Goal: Information Seeking & Learning: Check status

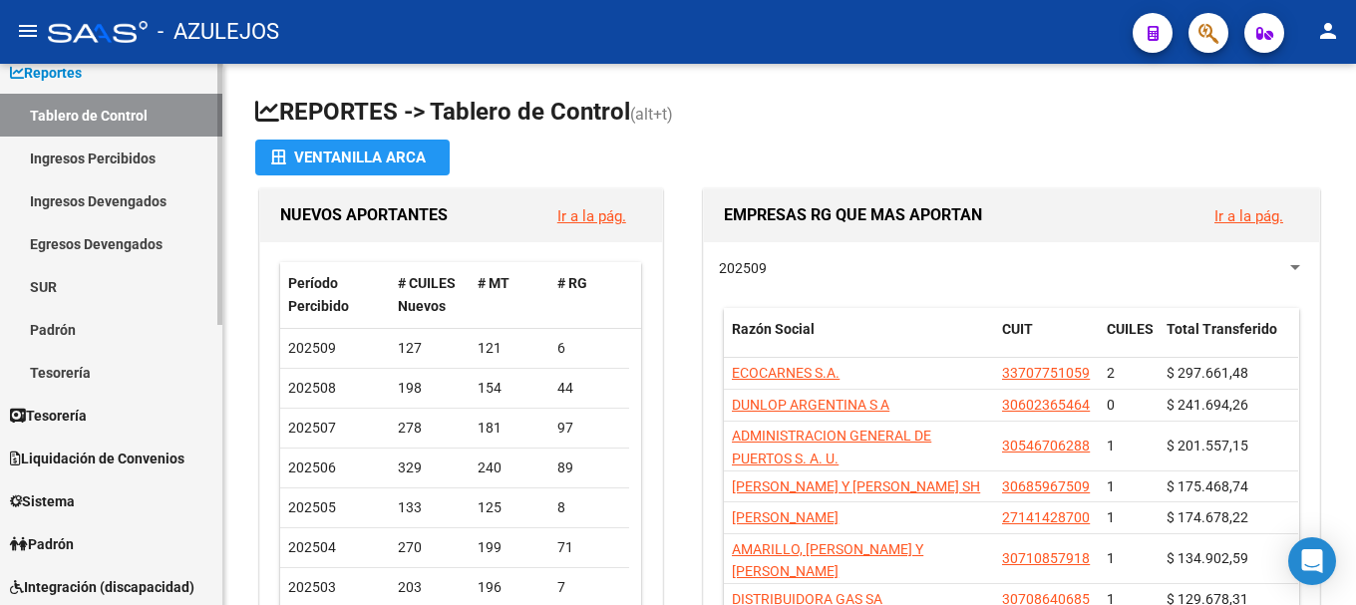
scroll to position [199, 0]
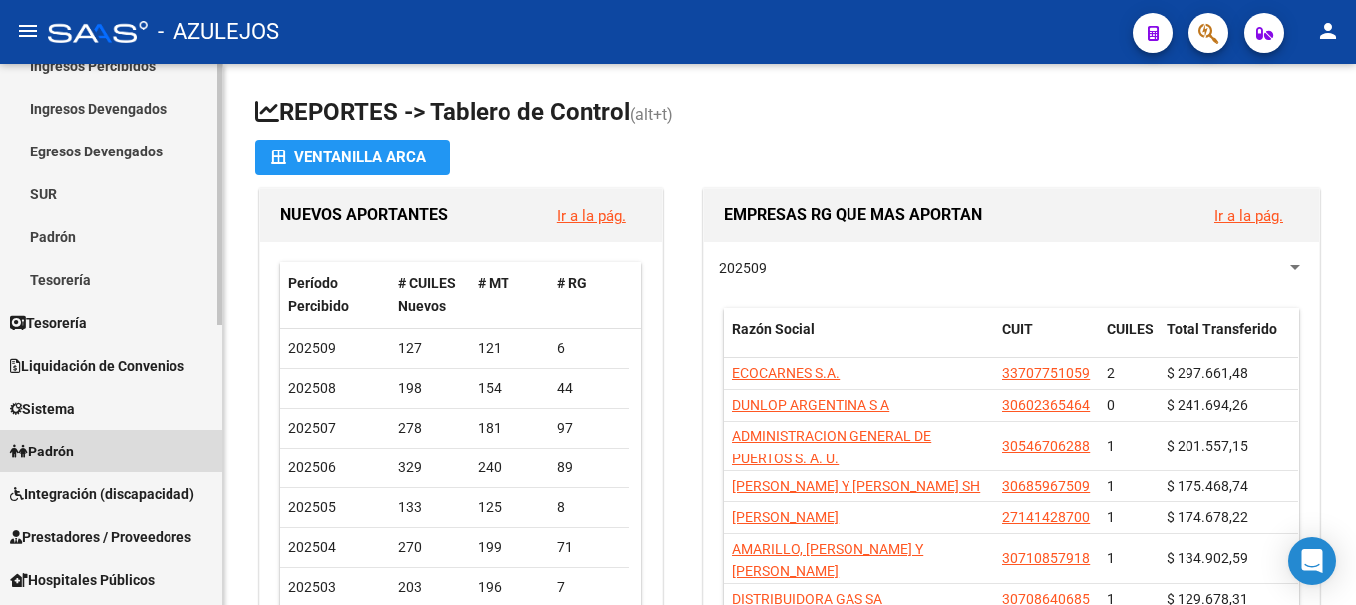
click at [72, 453] on span "Padrón" at bounding box center [42, 452] width 64 height 22
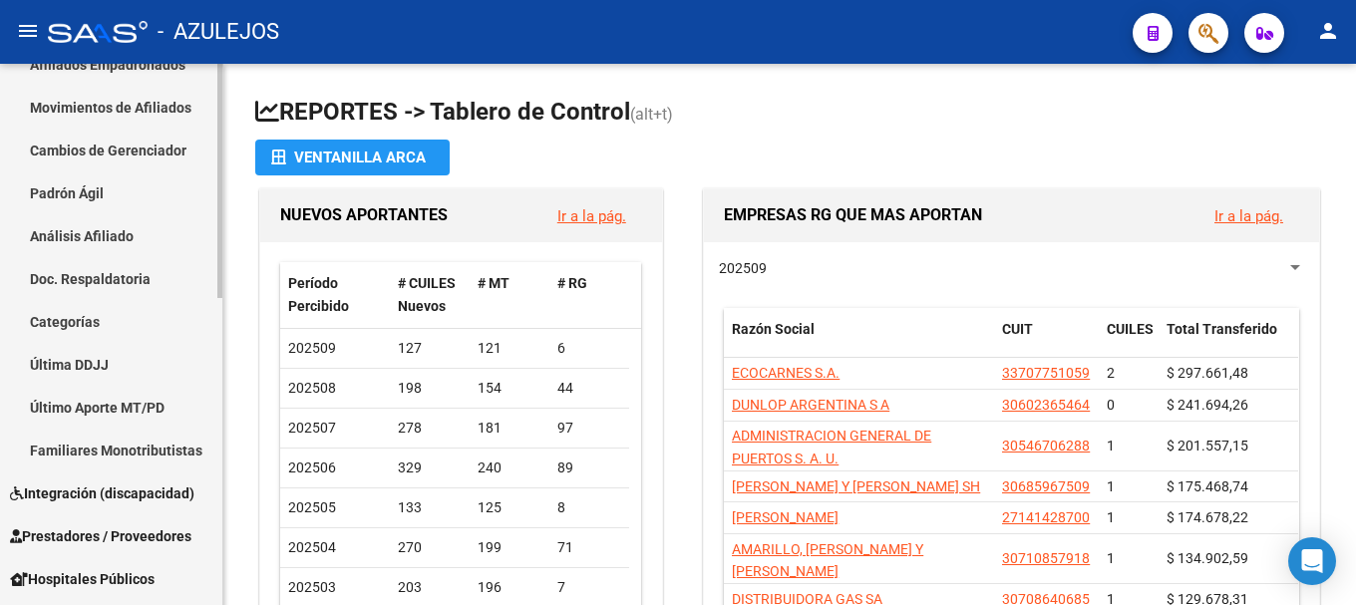
scroll to position [299, 0]
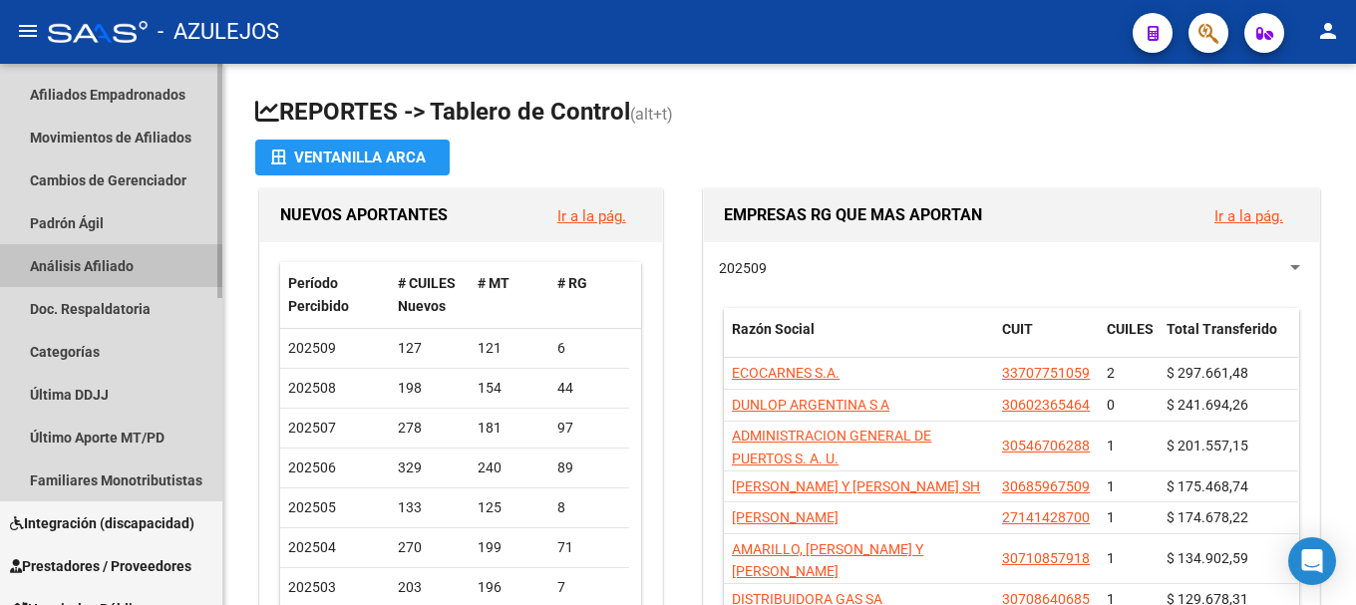
click at [116, 262] on link "Análisis Afiliado" at bounding box center [111, 265] width 222 height 43
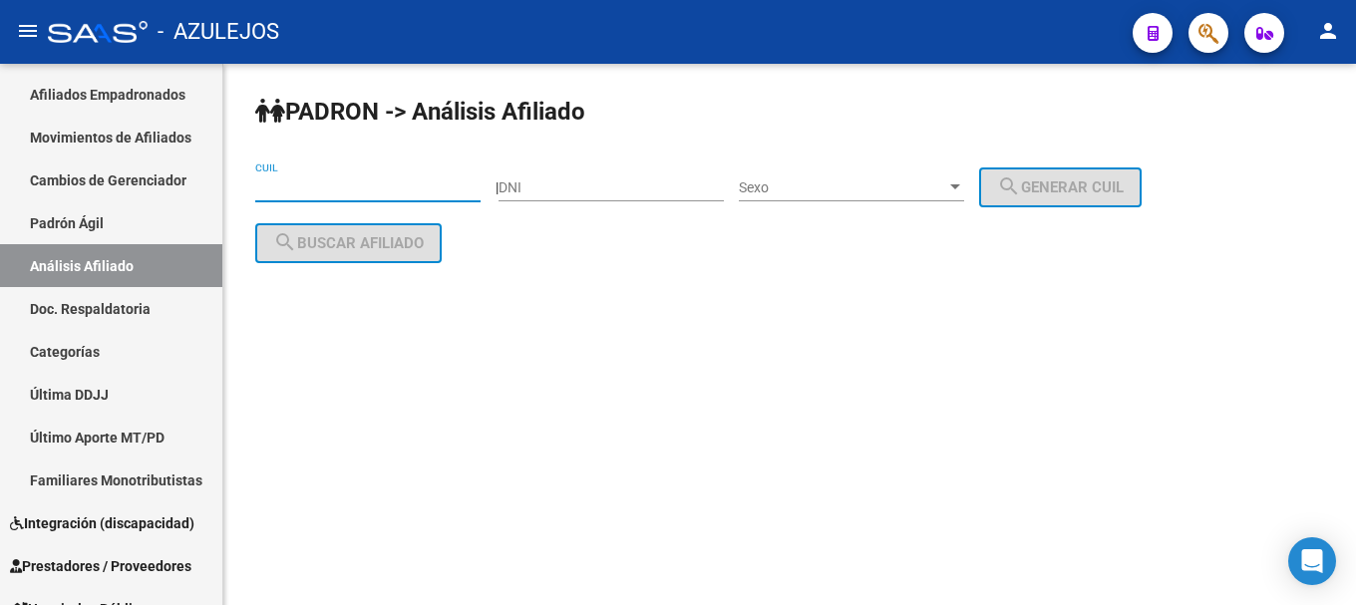
paste input "27-32337186-0"
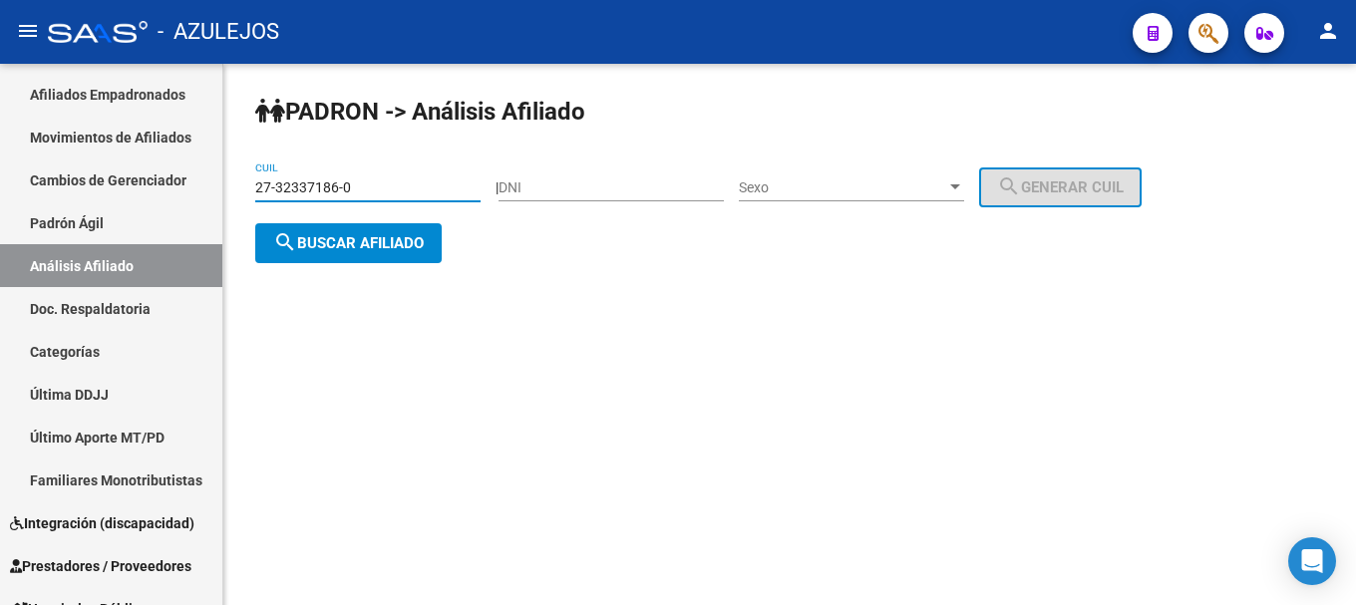
type input "27-32337186-0"
click at [430, 244] on button "search Buscar afiliado" at bounding box center [348, 243] width 186 height 40
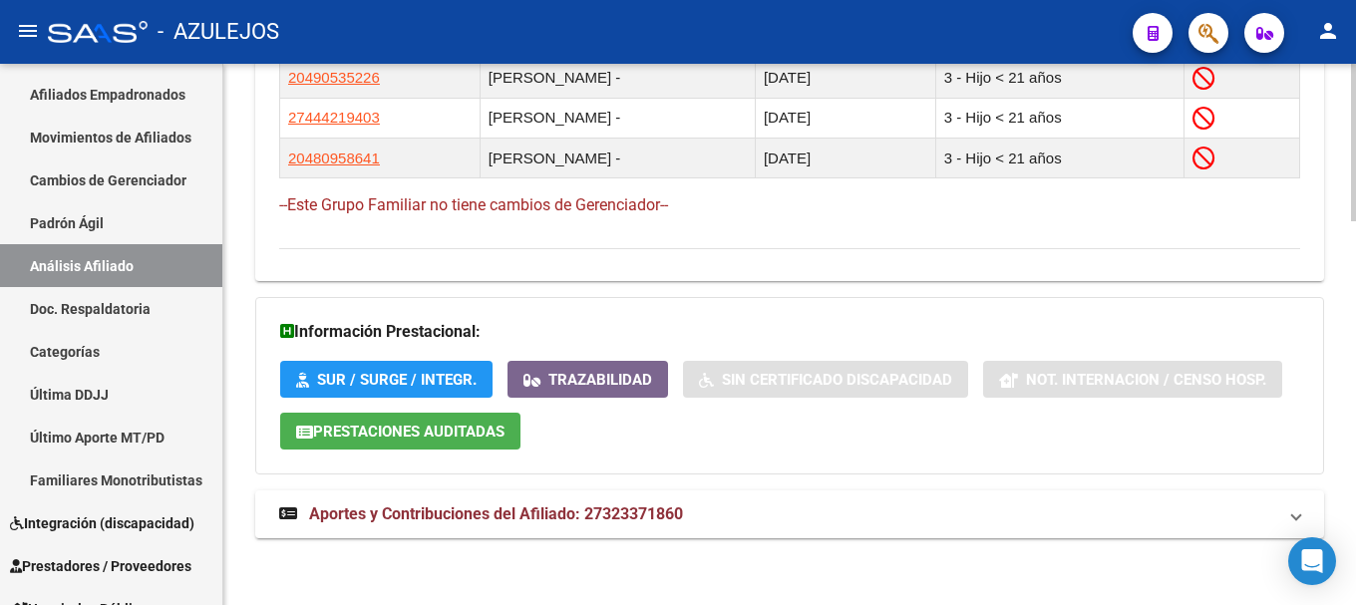
scroll to position [1314, 0]
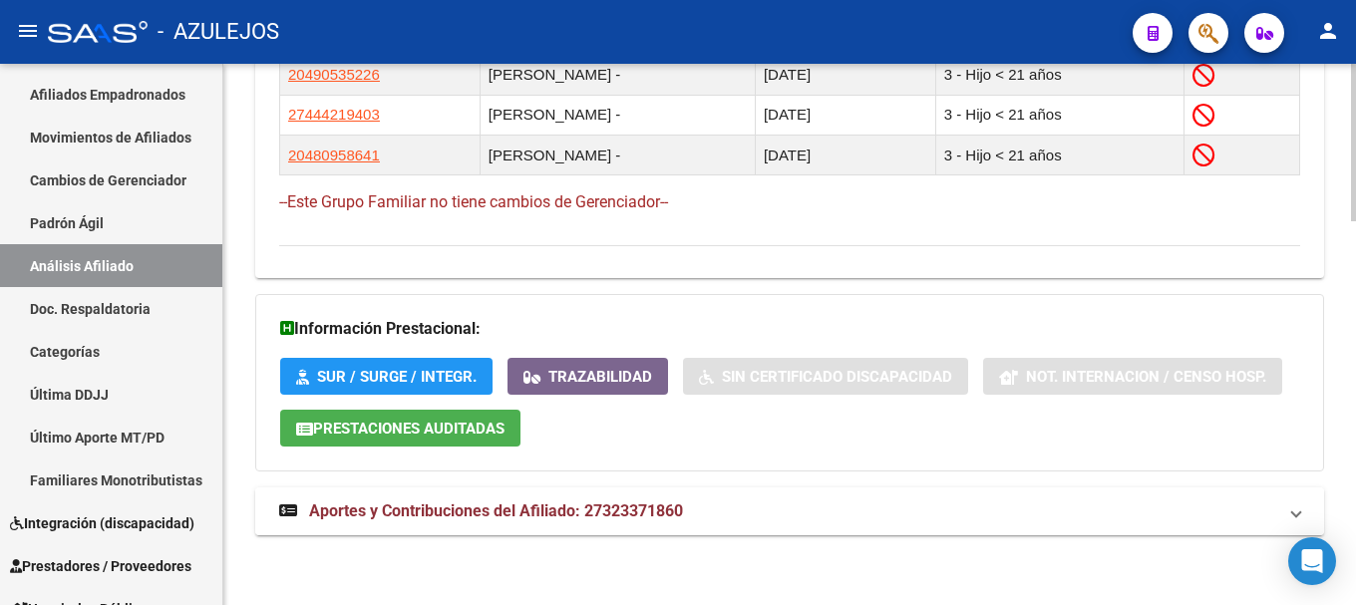
click at [464, 503] on span "Aportes y Contribuciones del Afiliado: 27323371860" at bounding box center [496, 511] width 374 height 19
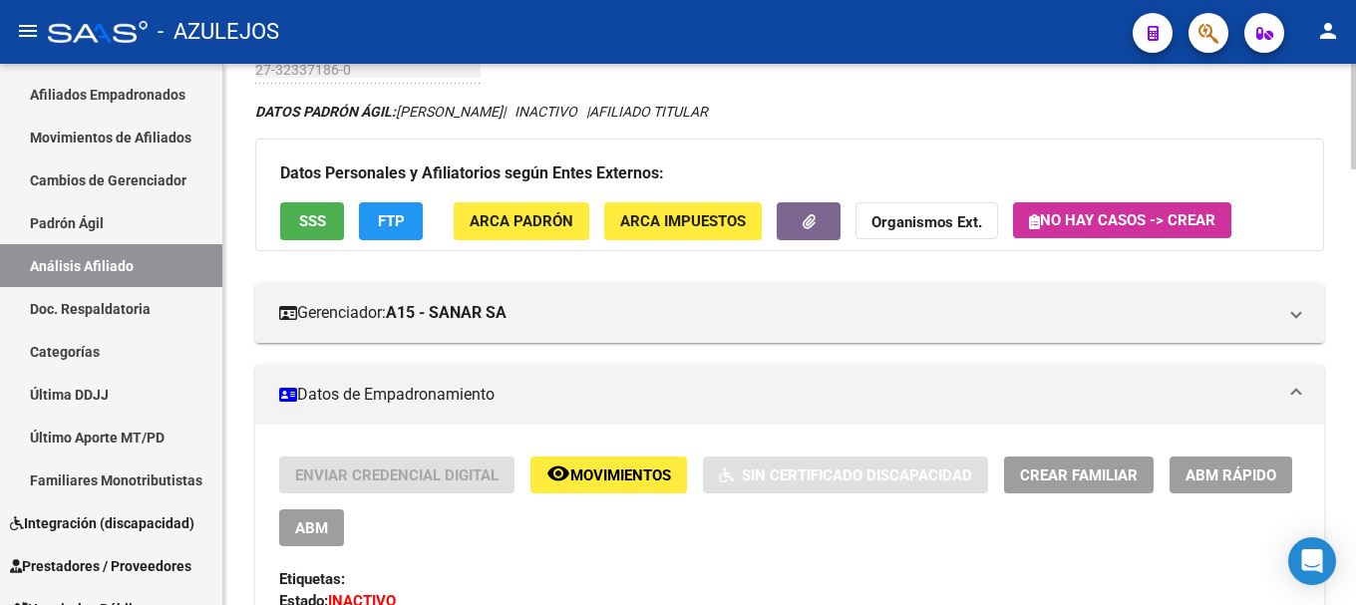
scroll to position [0, 0]
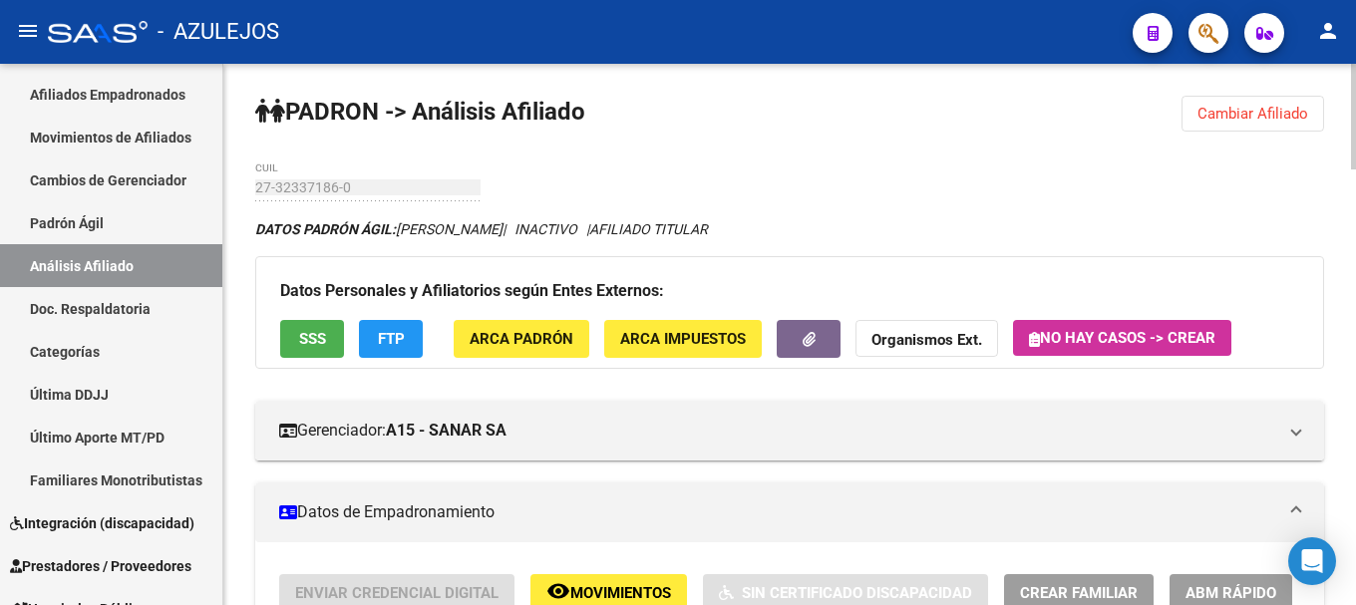
click at [1252, 120] on span "Cambiar Afiliado" at bounding box center [1253, 114] width 111 height 18
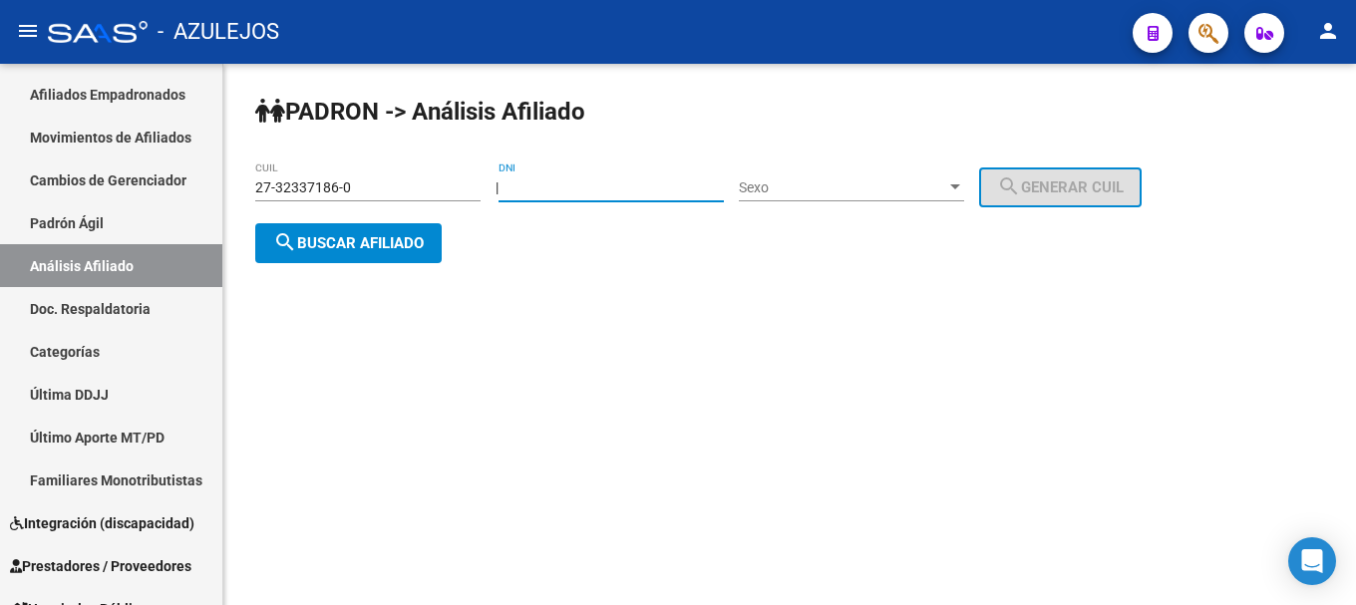
click at [586, 190] on input "DNI" at bounding box center [611, 188] width 225 height 17
type input "94259208"
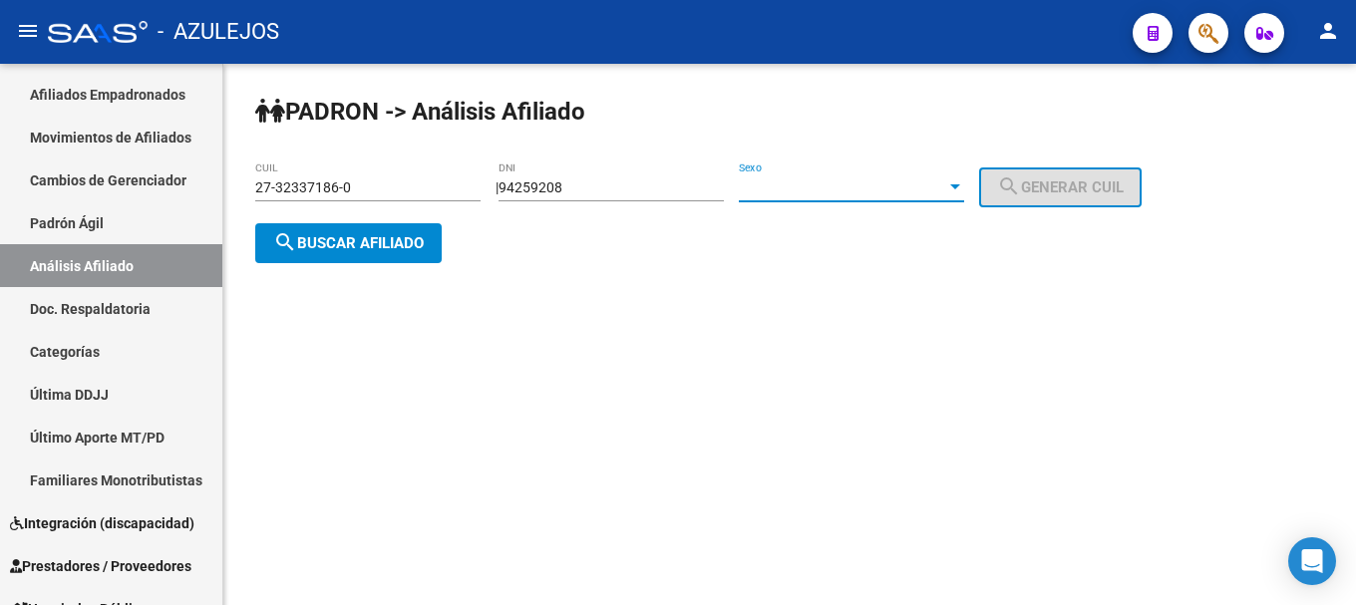
click at [964, 195] on div "Sexo" at bounding box center [851, 188] width 225 height 17
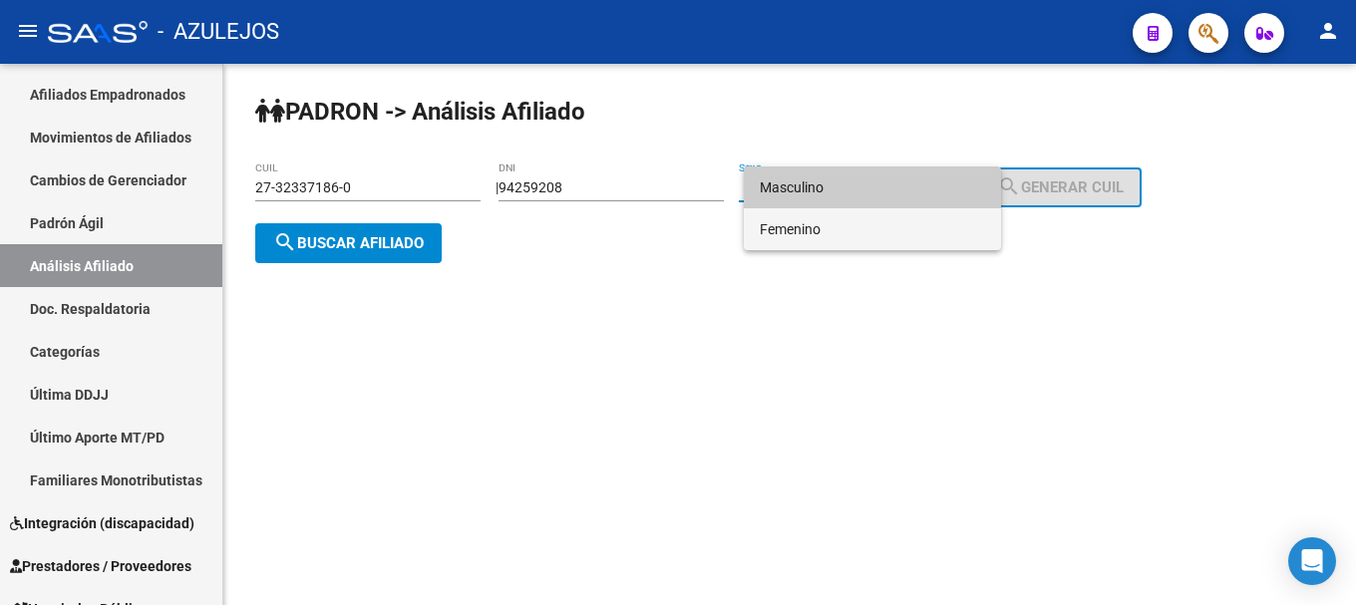
click at [931, 224] on span "Femenino" at bounding box center [872, 229] width 225 height 42
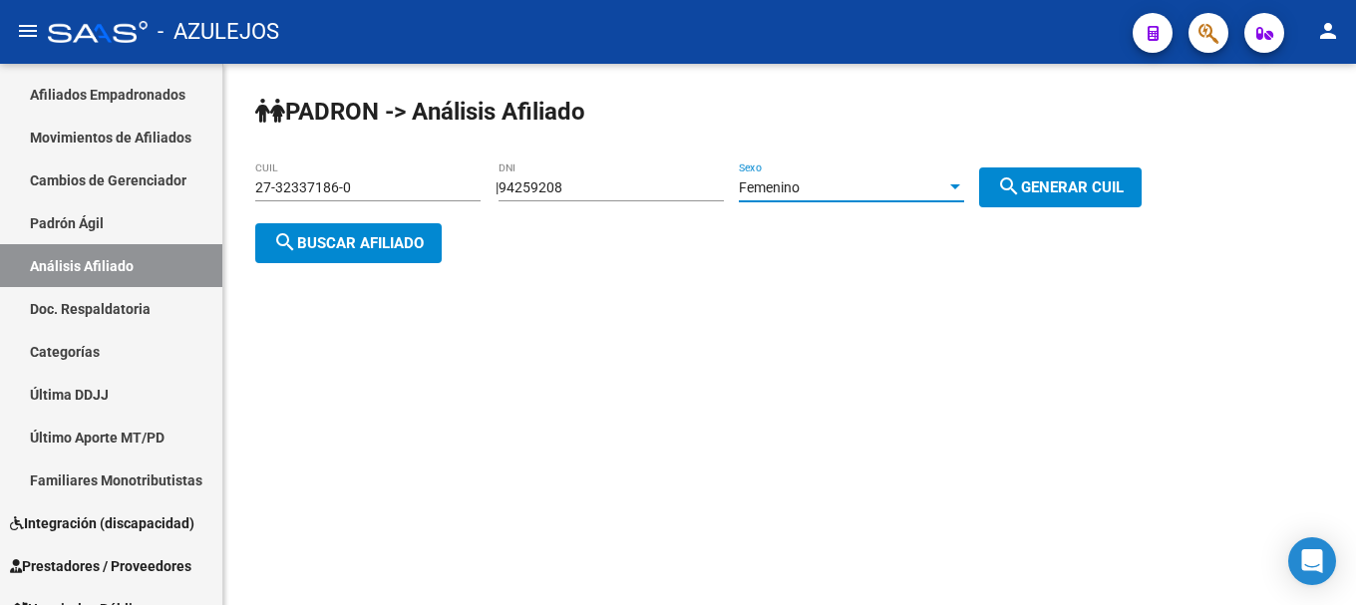
click at [1059, 184] on span "search Generar CUIL" at bounding box center [1060, 188] width 127 height 18
type input "27-94259208-1"
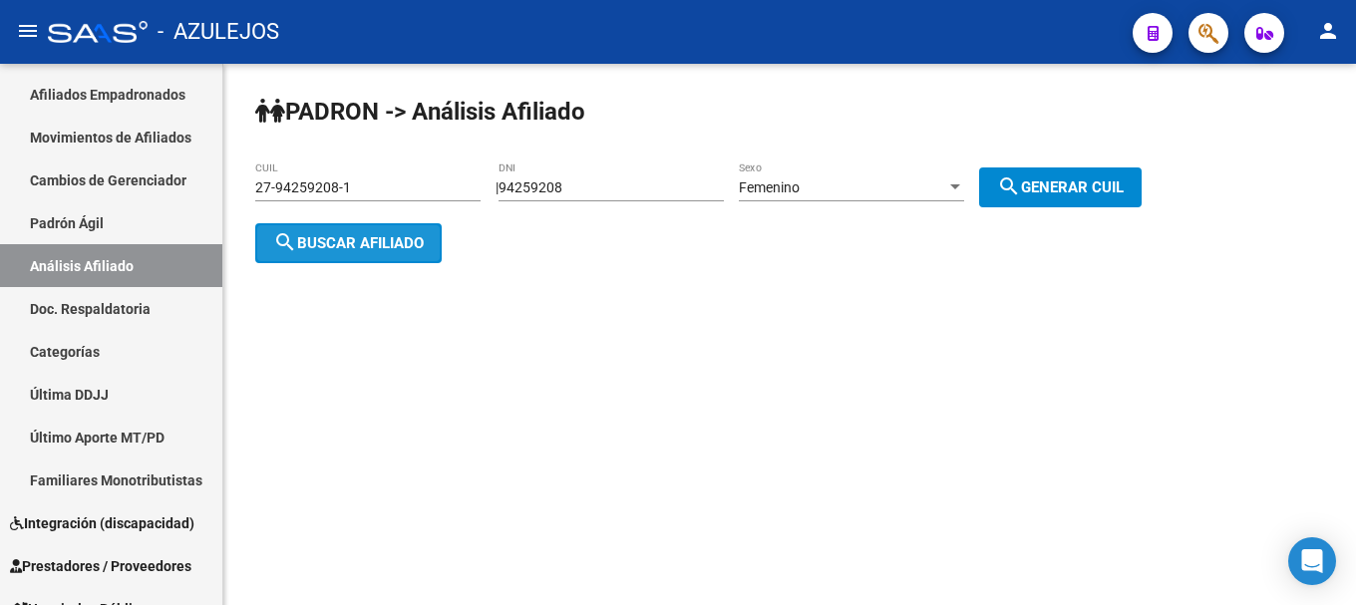
click at [395, 230] on button "search Buscar afiliado" at bounding box center [348, 243] width 186 height 40
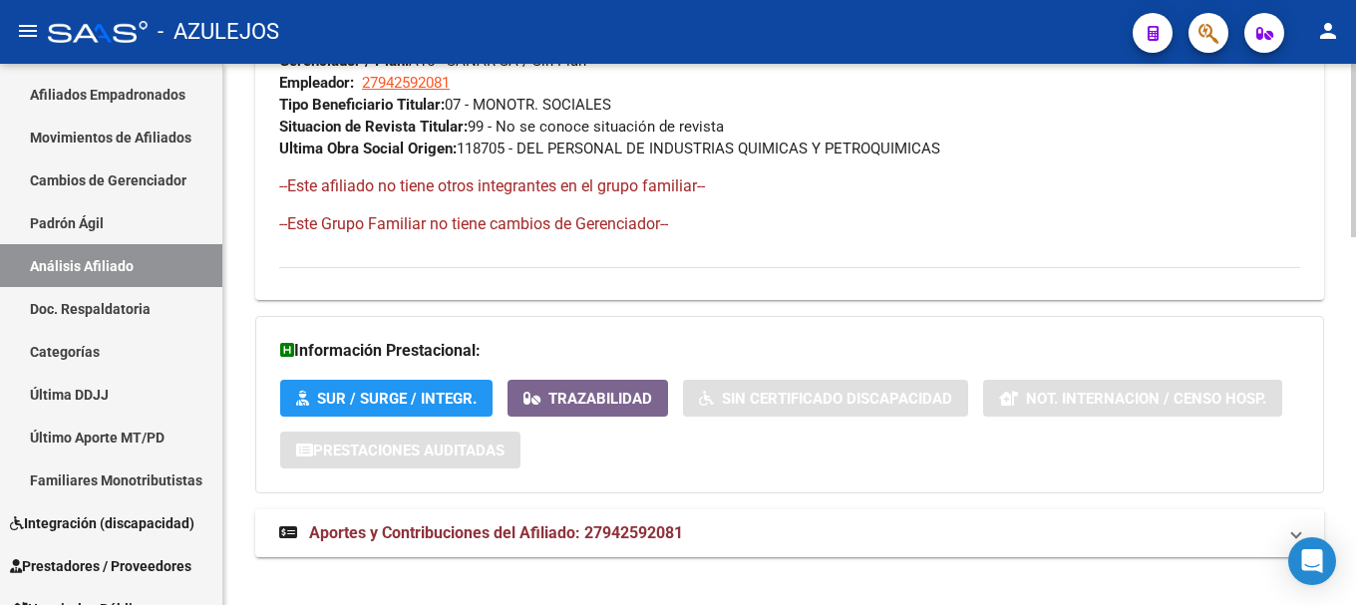
scroll to position [1147, 0]
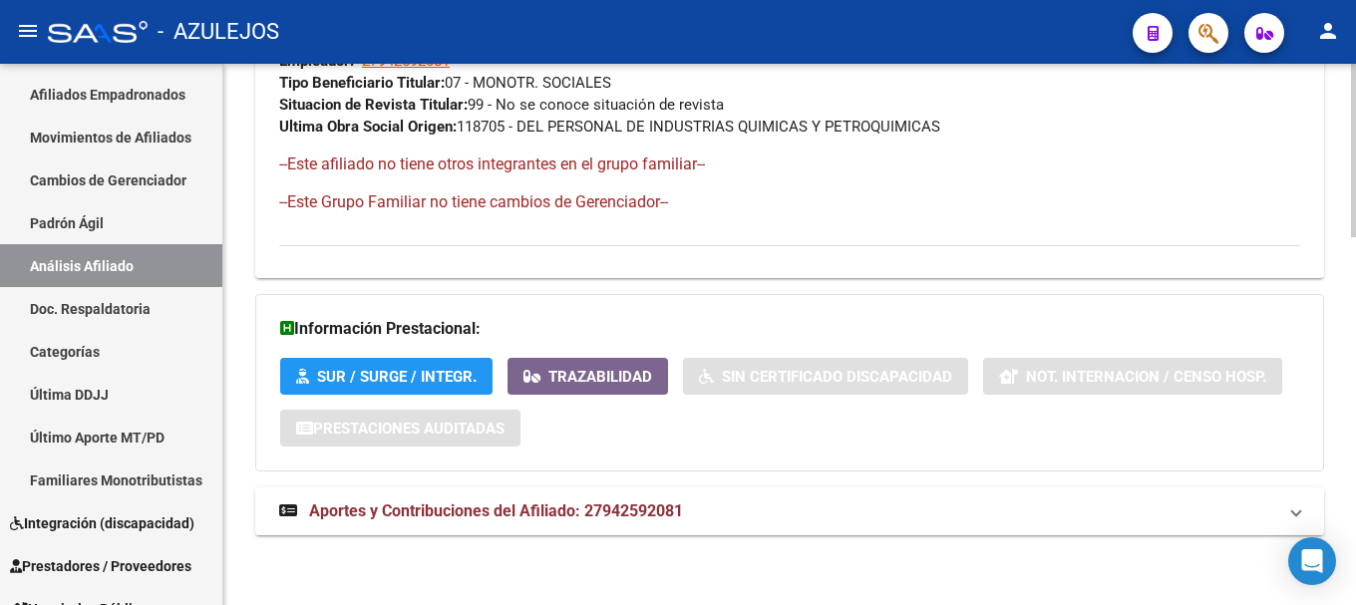
click at [528, 517] on span "Aportes y Contribuciones del Afiliado: 27942592081" at bounding box center [496, 511] width 374 height 19
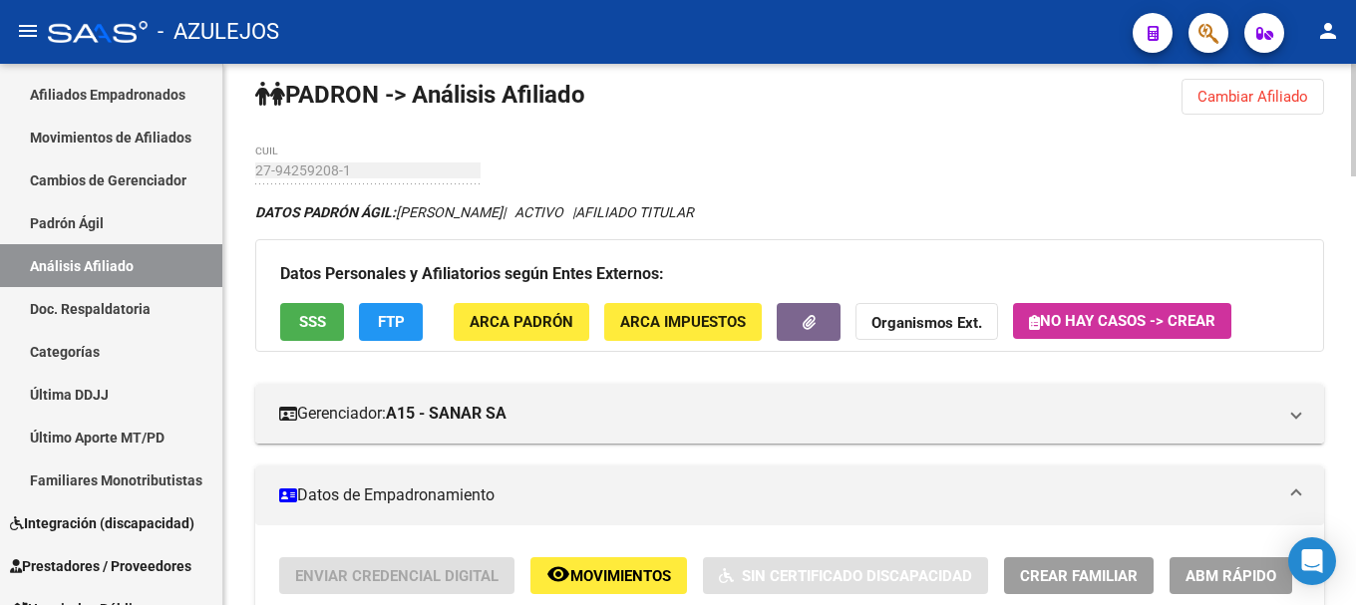
scroll to position [0, 0]
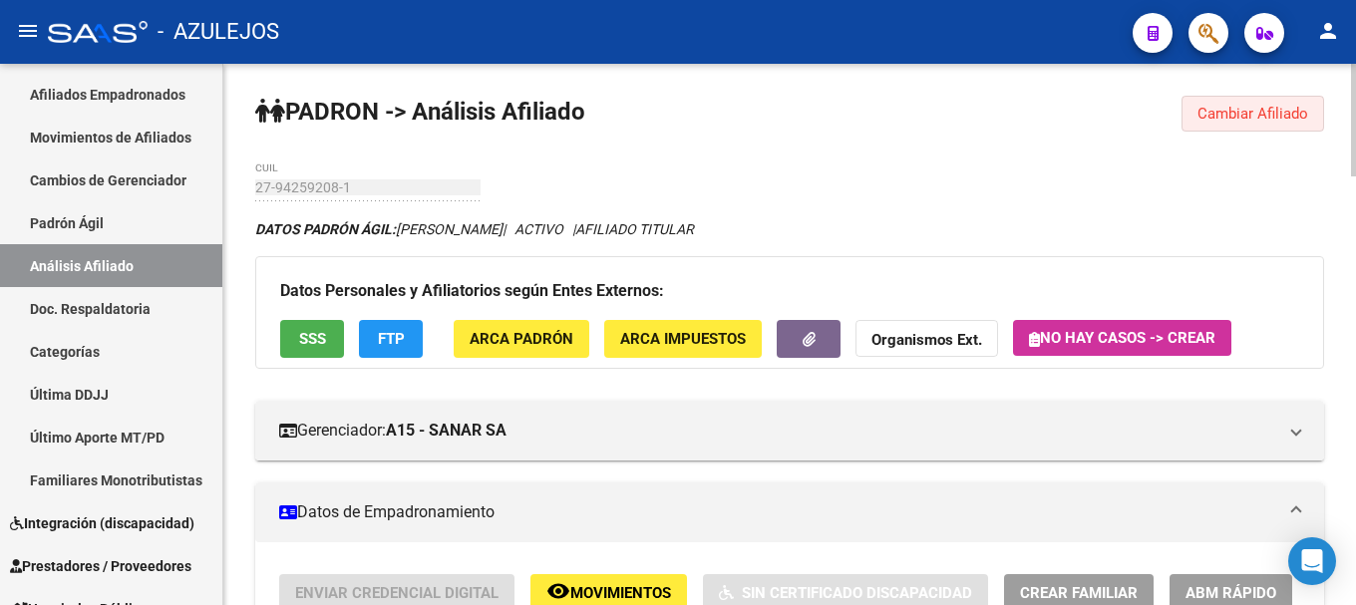
click at [1211, 121] on span "Cambiar Afiliado" at bounding box center [1253, 114] width 111 height 18
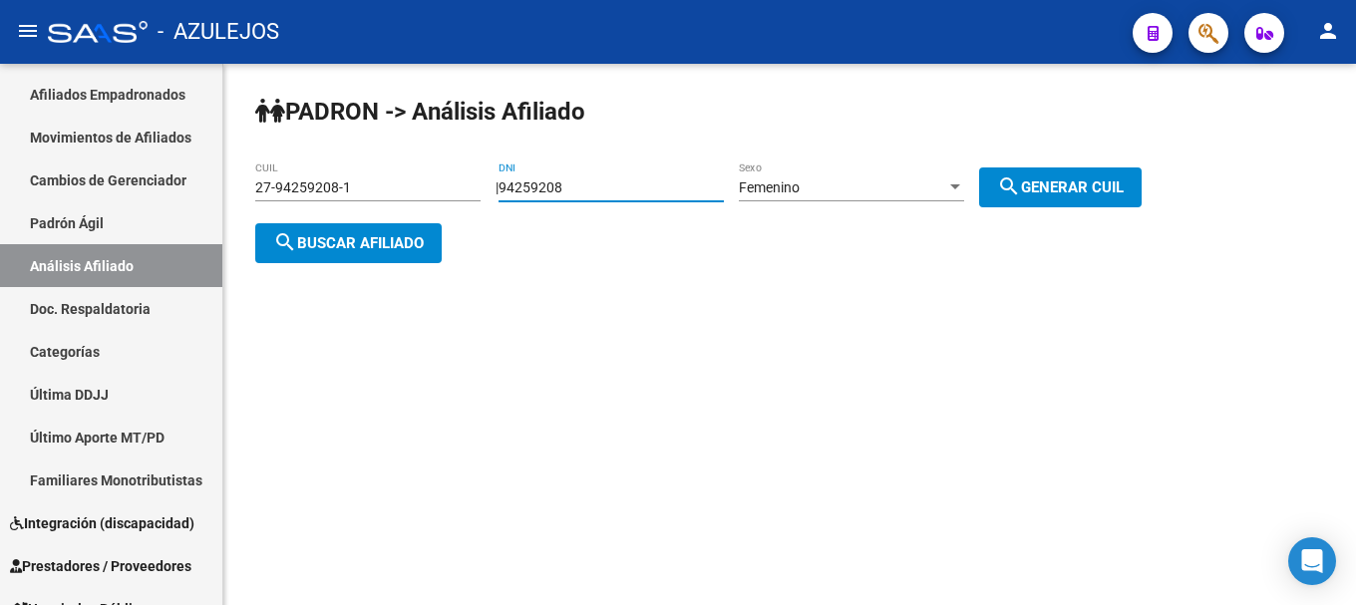
drag, startPoint x: 592, startPoint y: 185, endPoint x: 485, endPoint y: 188, distance: 107.7
click at [485, 188] on app-analisis-afiliado "PADRON -> Análisis Afiliado 27-94259208-1 CUIL | 94259208 DNI Femenino Sexo sea…" at bounding box center [705, 216] width 901 height 72
paste input "31326626"
type input "31326626"
click at [1054, 180] on span "search Generar CUIL" at bounding box center [1060, 188] width 127 height 18
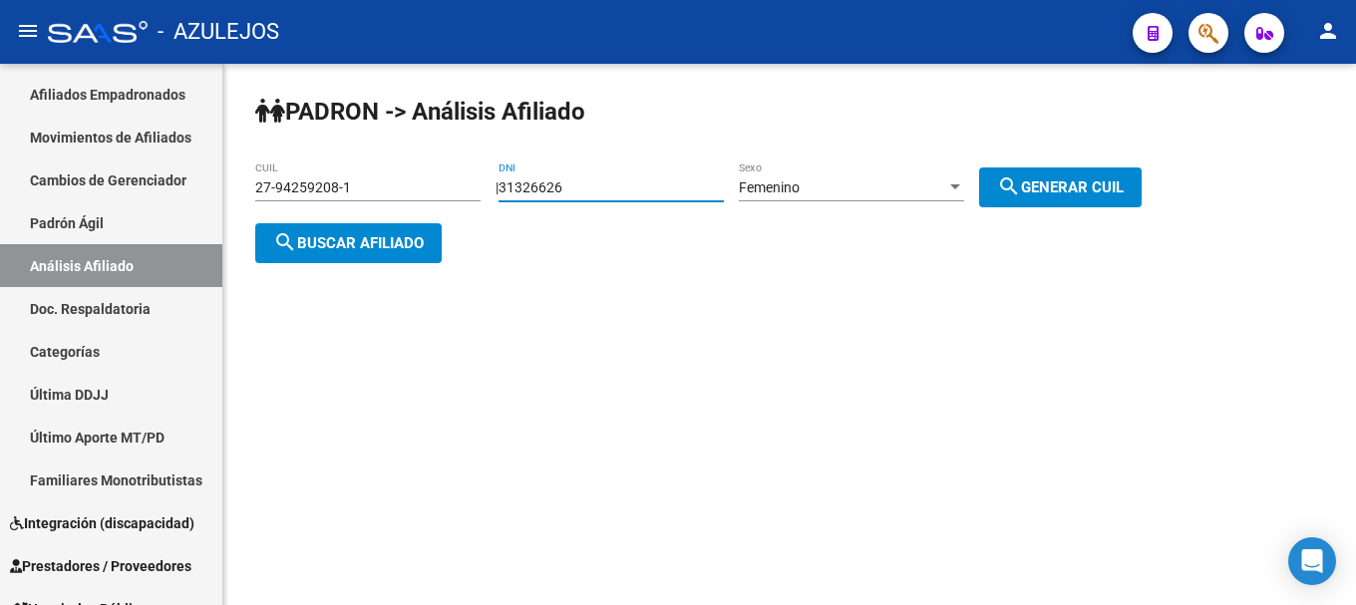
type input "27-31326626-0"
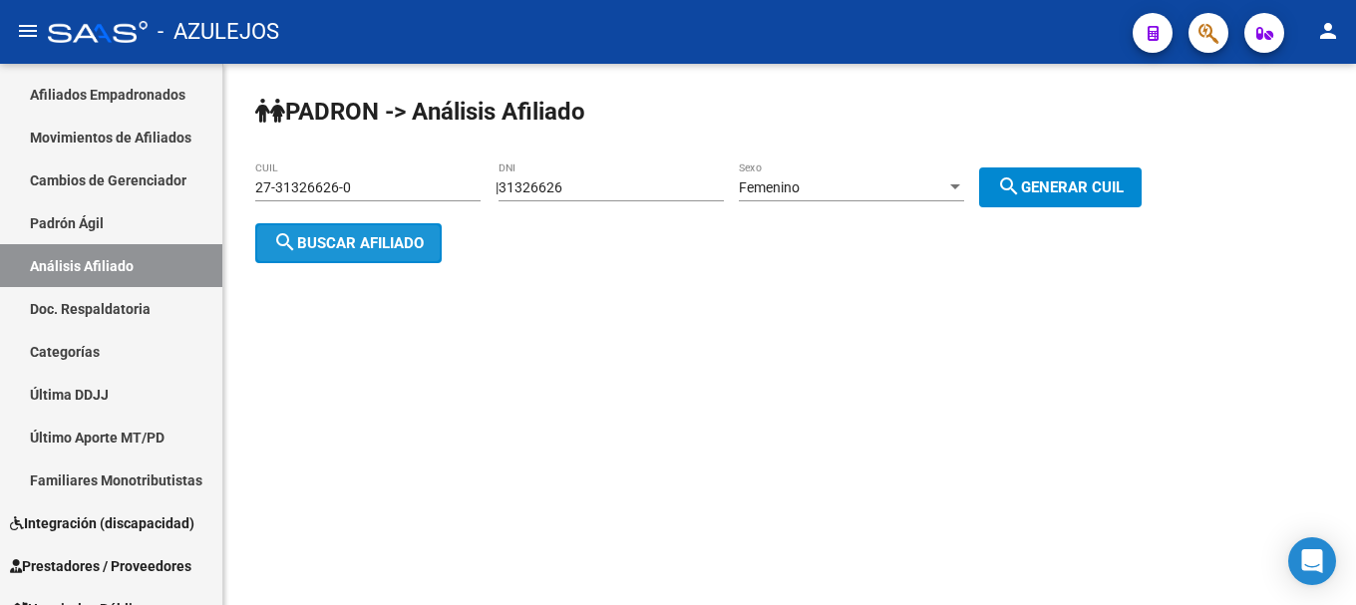
click at [353, 231] on button "search Buscar afiliado" at bounding box center [348, 243] width 186 height 40
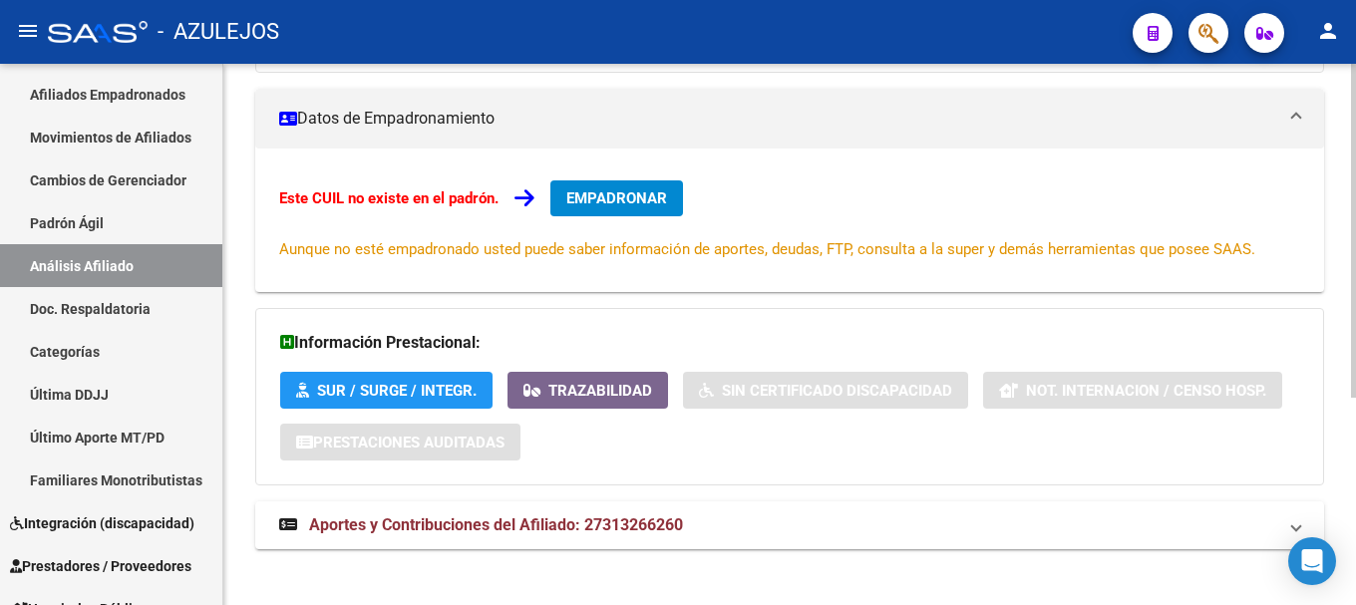
scroll to position [337, 0]
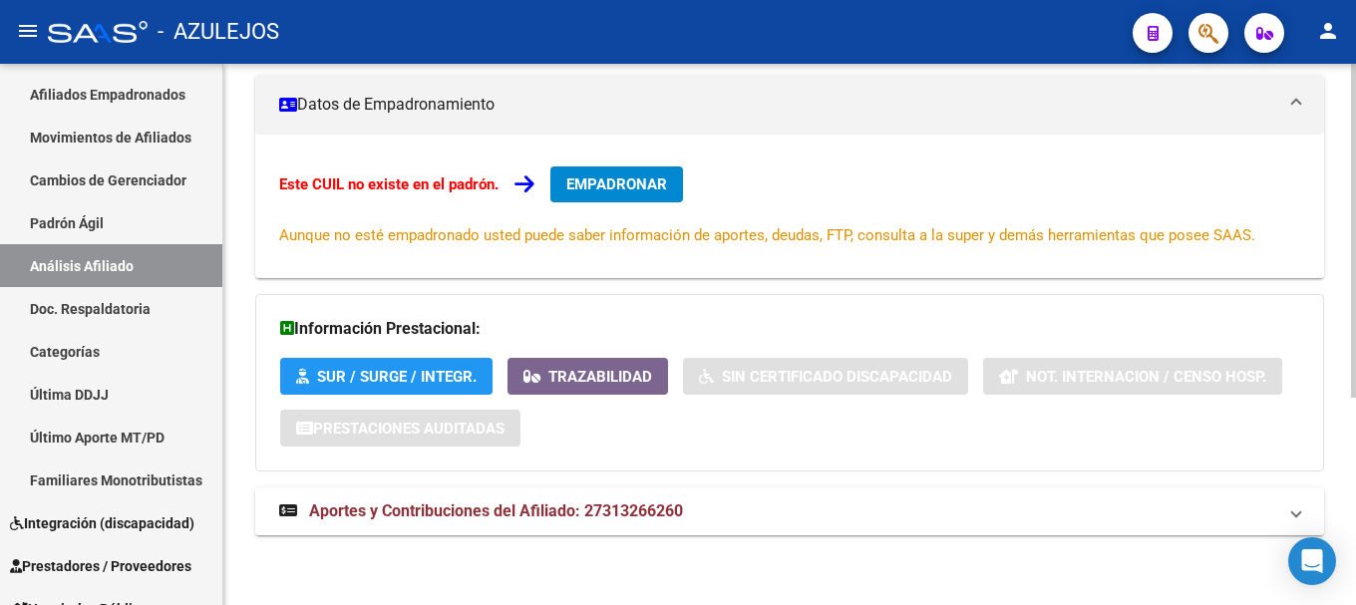
click at [396, 509] on span "Aportes y Contribuciones del Afiliado: 27313266260" at bounding box center [496, 511] width 374 height 19
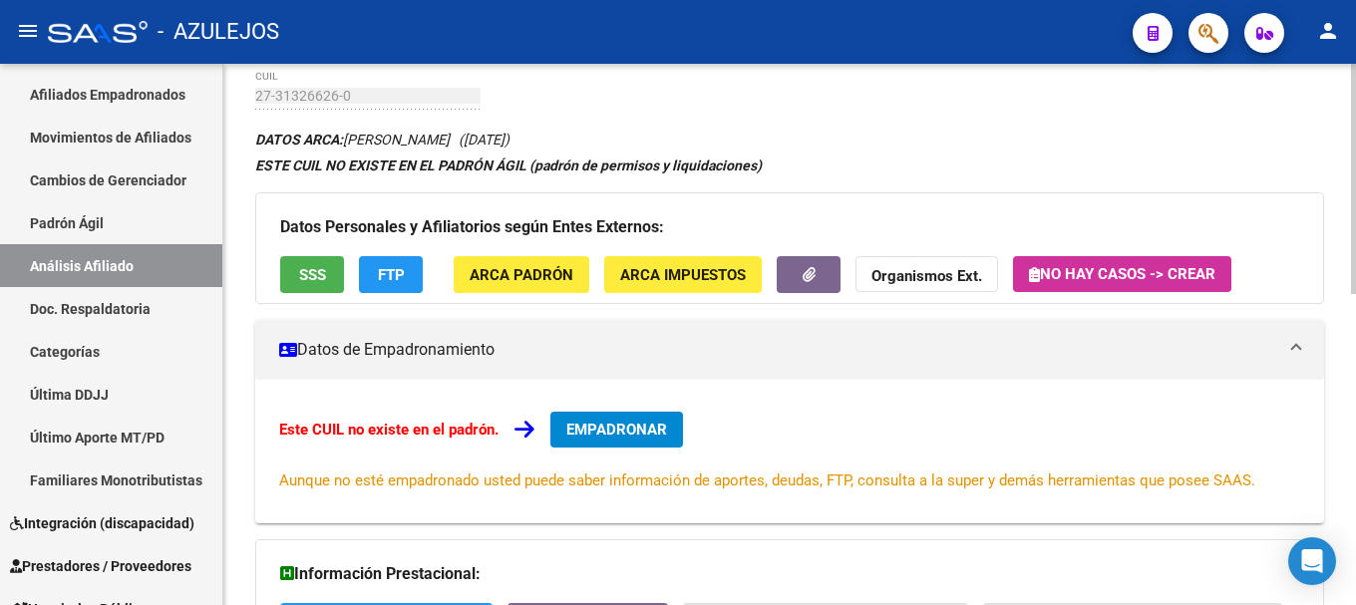
scroll to position [0, 0]
